Goal: Task Accomplishment & Management: Complete application form

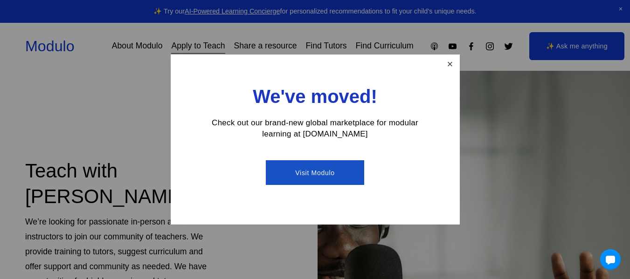
click at [452, 59] on link "Close" at bounding box center [449, 64] width 16 height 16
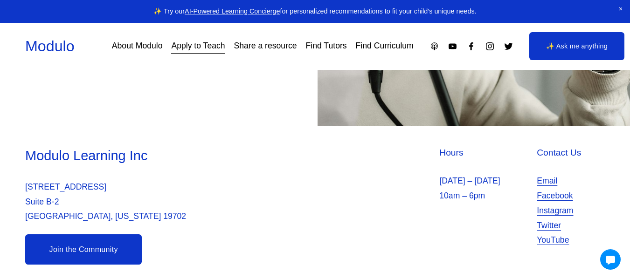
scroll to position [337, 0]
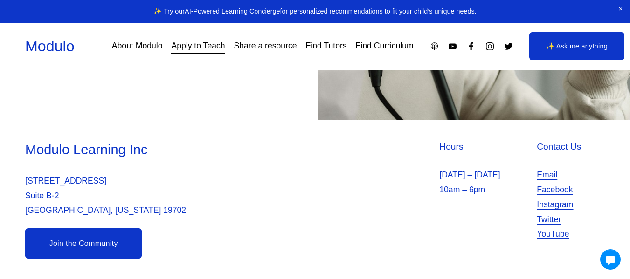
click at [377, 40] on link "Find Curriculum" at bounding box center [385, 46] width 58 height 16
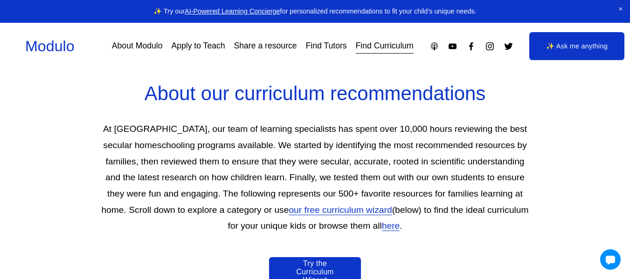
scroll to position [271, 0]
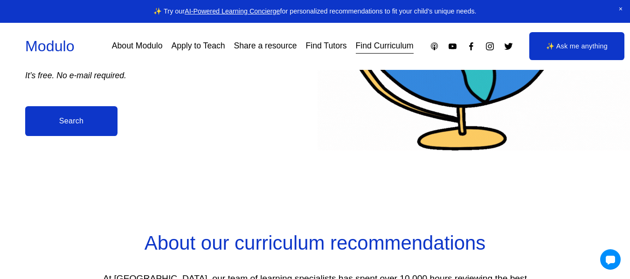
click at [81, 129] on link "Search" at bounding box center [71, 121] width 92 height 30
click at [200, 43] on link "Apply to Teach" at bounding box center [198, 46] width 54 height 16
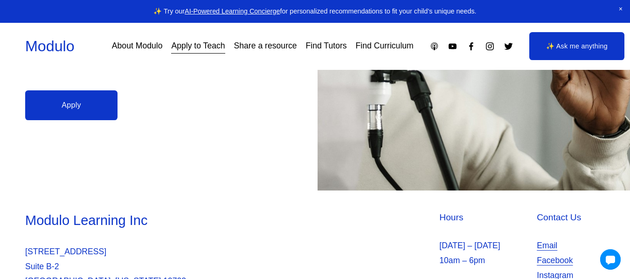
scroll to position [277, 0]
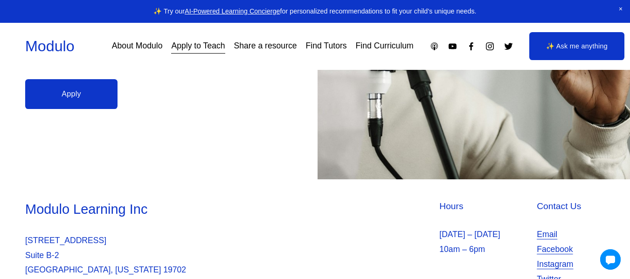
click at [87, 97] on link "Apply" at bounding box center [71, 94] width 92 height 30
